Goal: Understand process/instructions: Learn how to perform a task or action

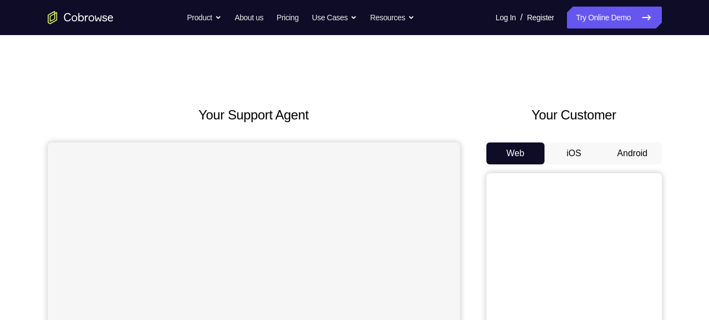
scroll to position [94, 0]
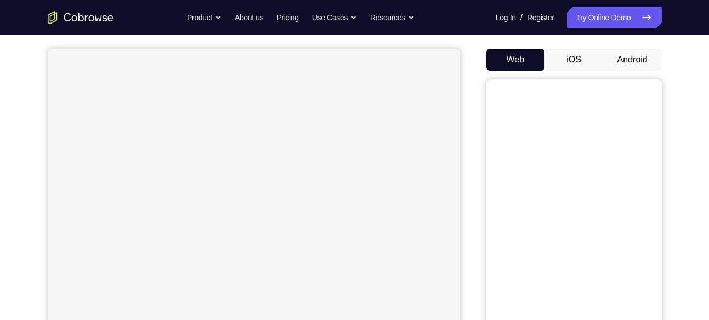
click at [642, 58] on button "Android" at bounding box center [632, 60] width 59 height 22
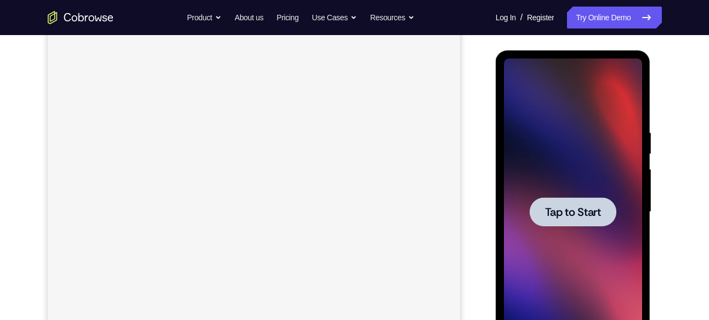
scroll to position [0, 0]
click at [565, 212] on span "Tap to Start" at bounding box center [573, 212] width 56 height 11
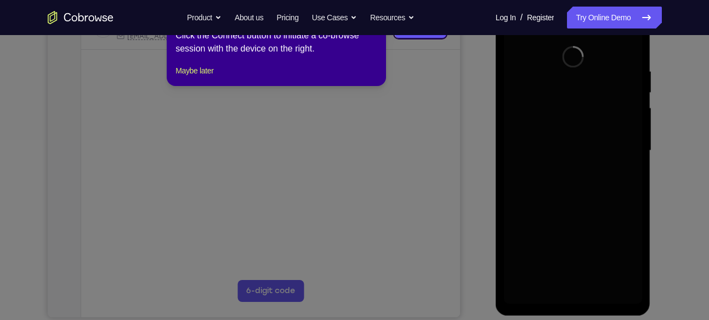
scroll to position [194, 0]
click at [439, 155] on icon at bounding box center [358, 160] width 717 height 320
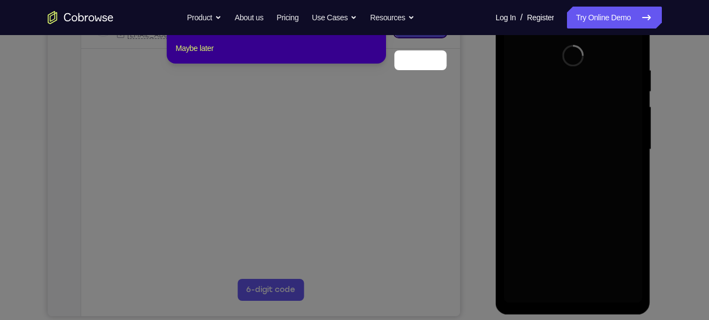
scroll to position [114, 0]
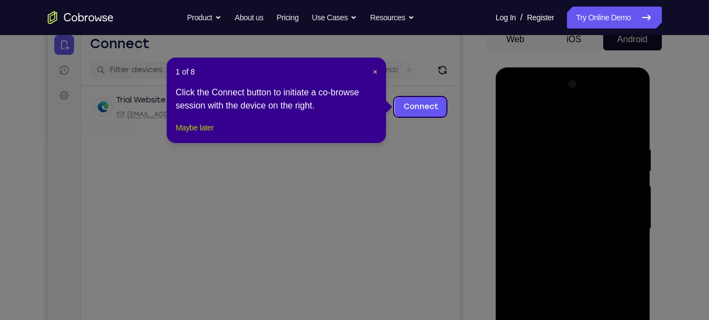
click at [192, 134] on button "Maybe later" at bounding box center [194, 127] width 38 height 13
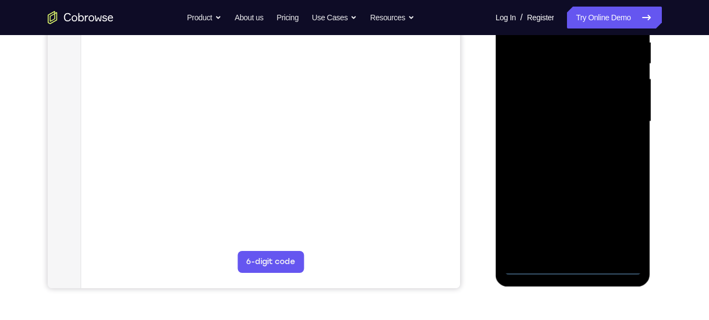
scroll to position [226, 0]
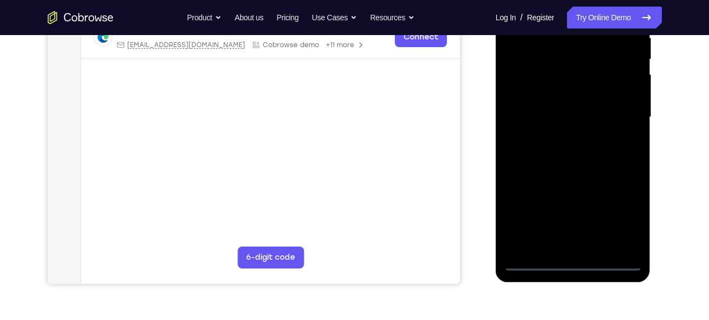
click at [575, 264] on div at bounding box center [573, 117] width 138 height 307
click at [625, 214] on div at bounding box center [573, 117] width 138 height 307
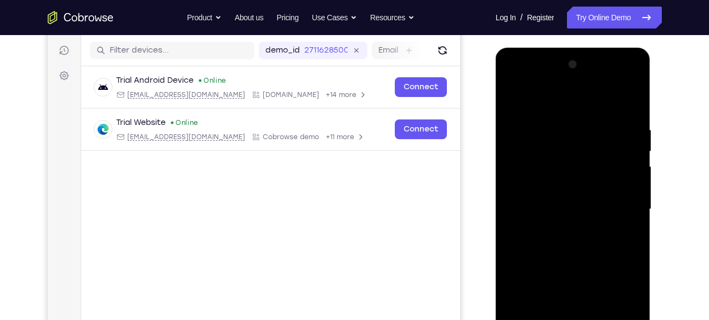
scroll to position [131, 0]
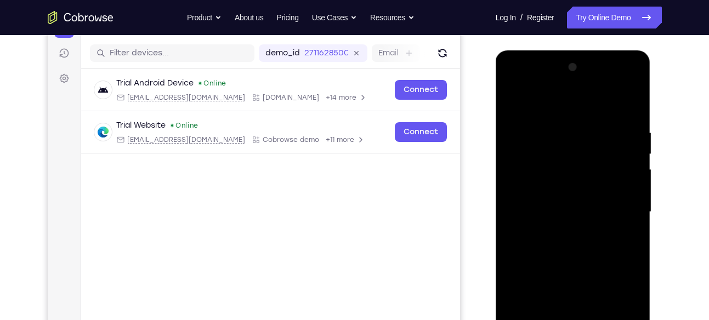
click at [531, 104] on div at bounding box center [573, 212] width 138 height 307
click at [618, 209] on div at bounding box center [573, 212] width 138 height 307
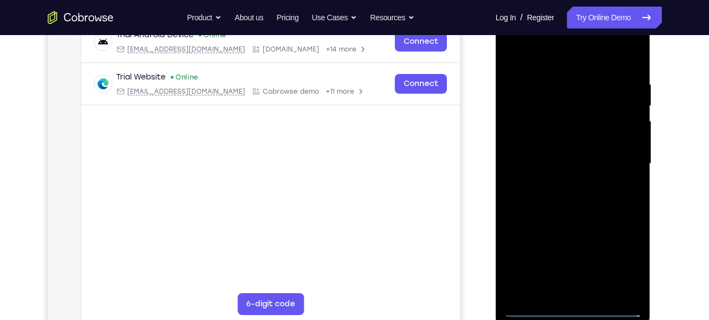
scroll to position [180, 0]
click at [560, 183] on div at bounding box center [573, 163] width 138 height 307
click at [544, 156] on div at bounding box center [573, 163] width 138 height 307
click at [532, 138] on div at bounding box center [573, 163] width 138 height 307
click at [547, 161] on div at bounding box center [573, 163] width 138 height 307
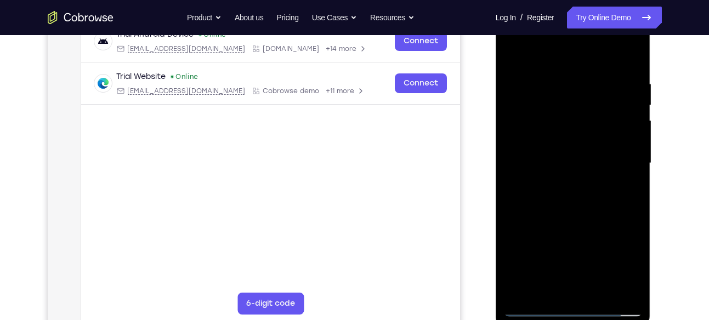
click at [547, 200] on div at bounding box center [573, 163] width 138 height 307
click at [630, 64] on div at bounding box center [573, 163] width 138 height 307
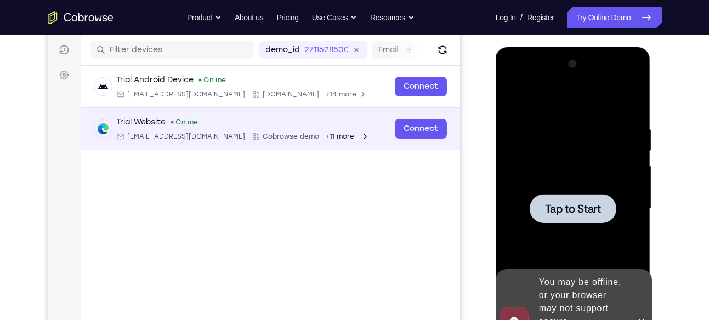
scroll to position [129, 0]
